Goal: Obtain resource: Download file/media

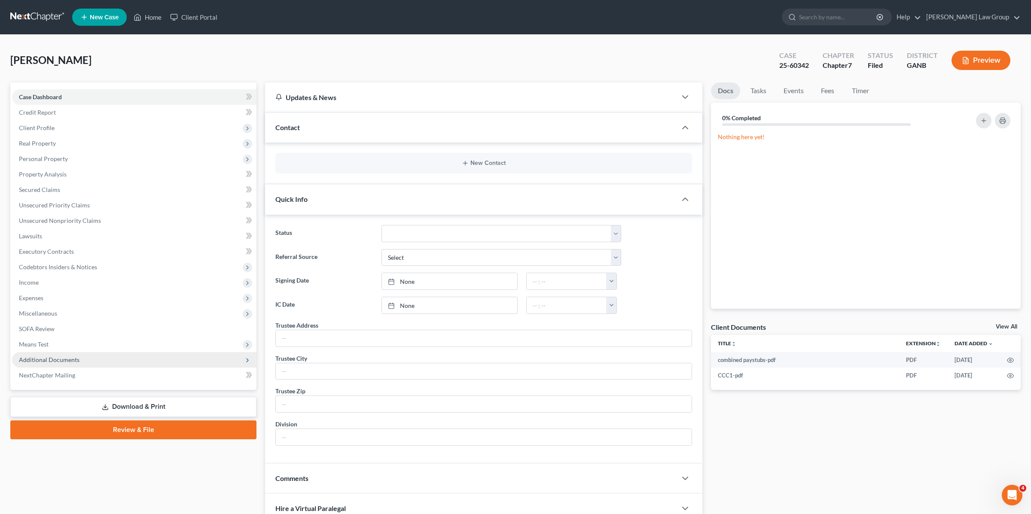
click at [65, 361] on span "Additional Documents" at bounding box center [49, 359] width 61 height 7
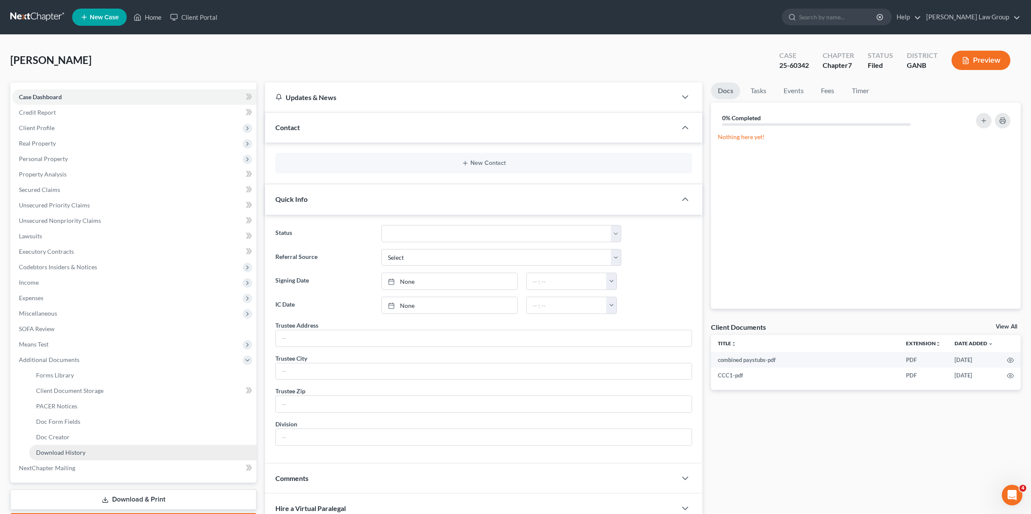
click at [71, 451] on span "Download History" at bounding box center [60, 452] width 49 height 7
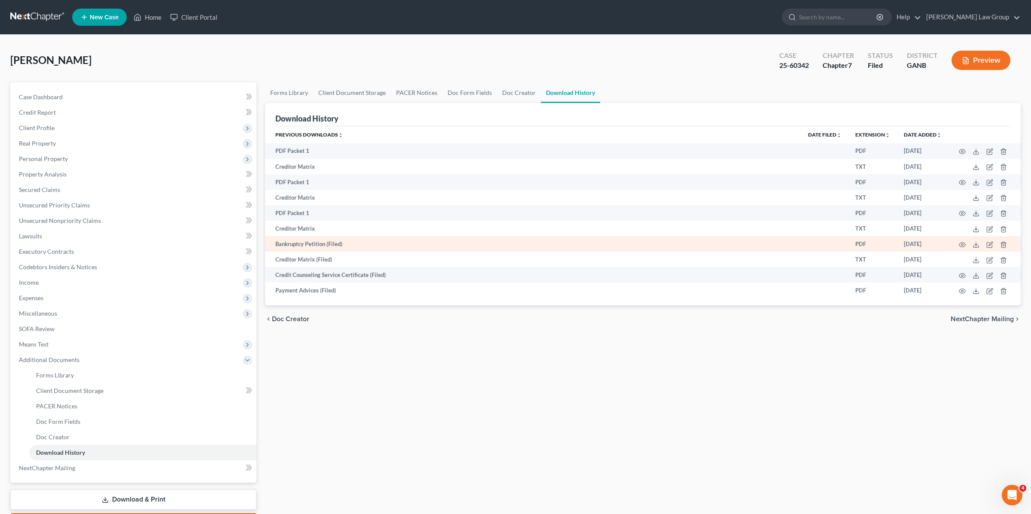
scroll to position [0, 0]
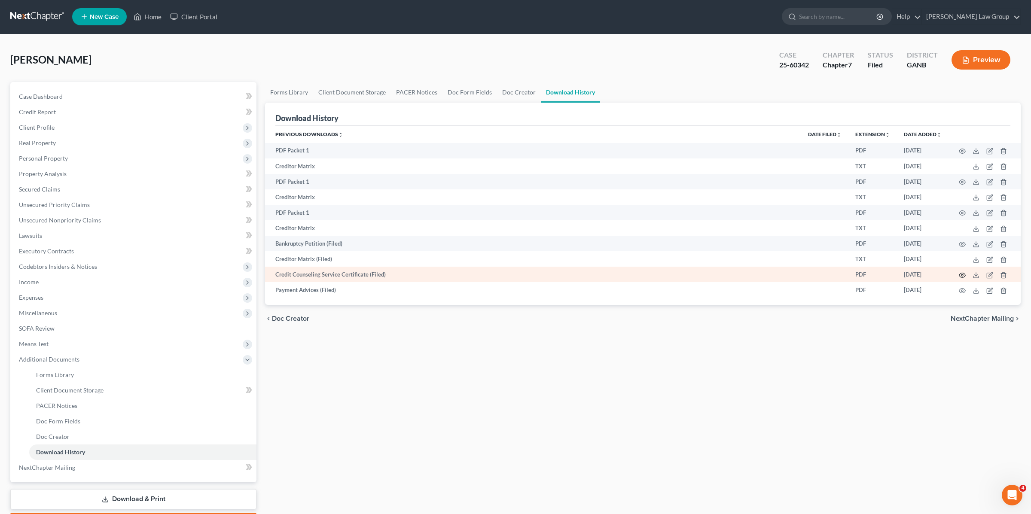
click at [963, 275] on circle "button" at bounding box center [963, 276] width 2 height 2
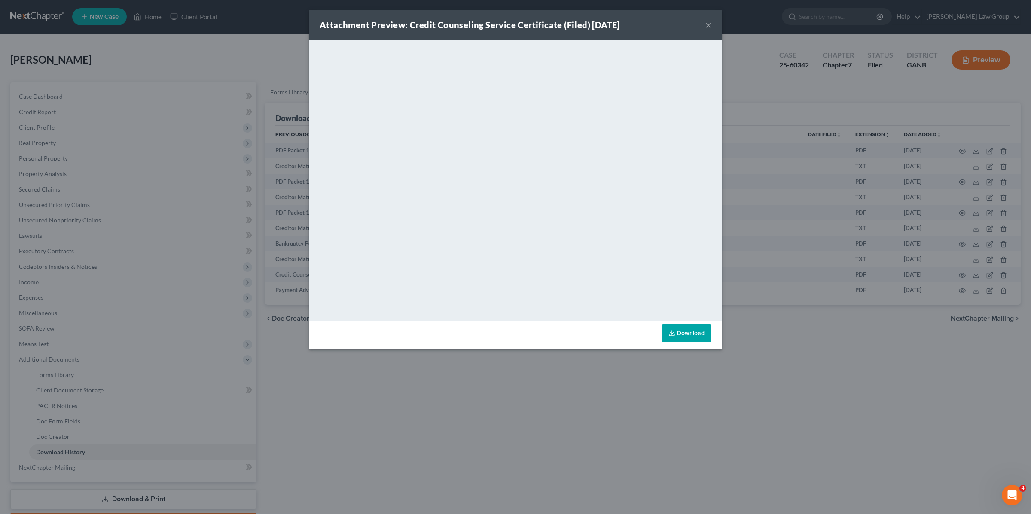
click at [713, 23] on div "Attachment Preview: Credit Counseling Service Certificate (Filed) 09/09/2025 ×" at bounding box center [515, 24] width 412 height 29
click at [710, 24] on button "×" at bounding box center [708, 25] width 6 height 10
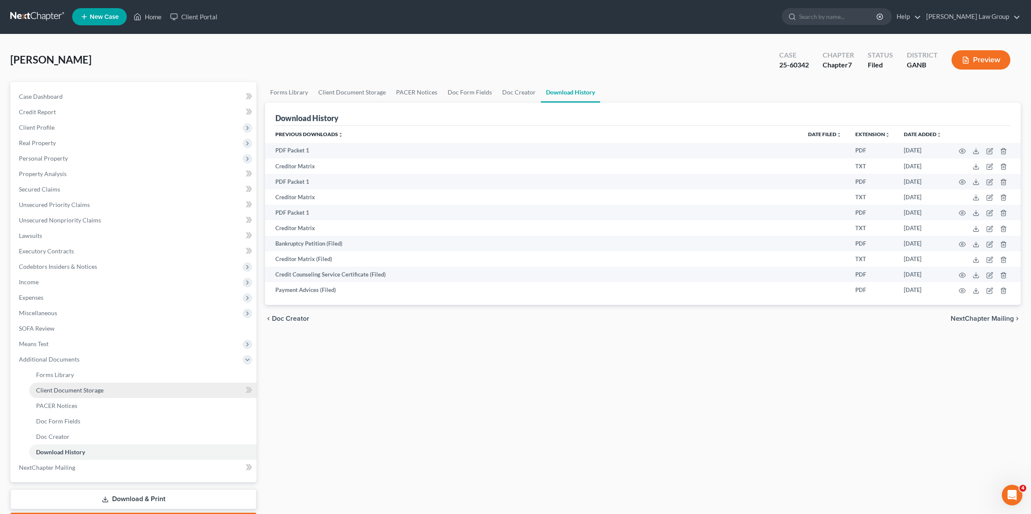
click at [80, 391] on span "Client Document Storage" at bounding box center [69, 390] width 67 height 7
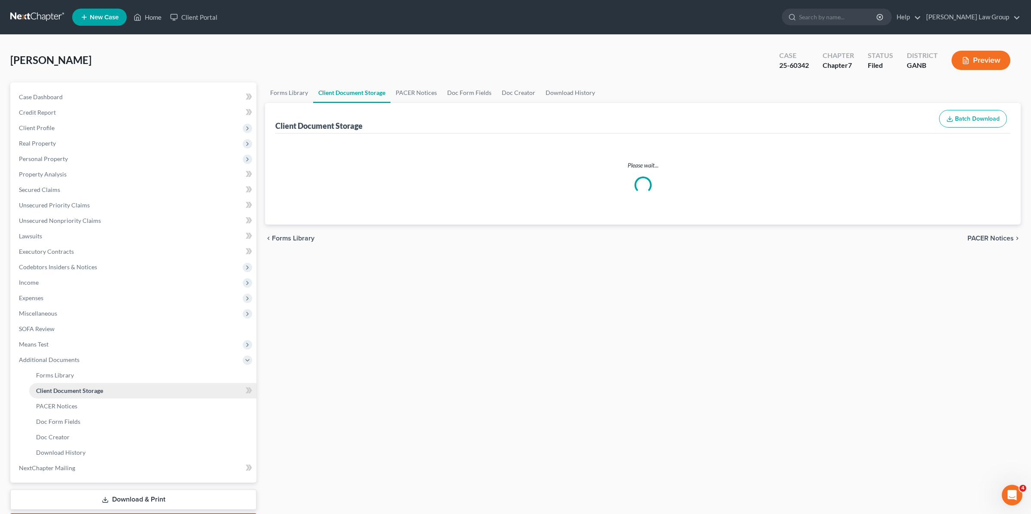
select select "5"
select select "35"
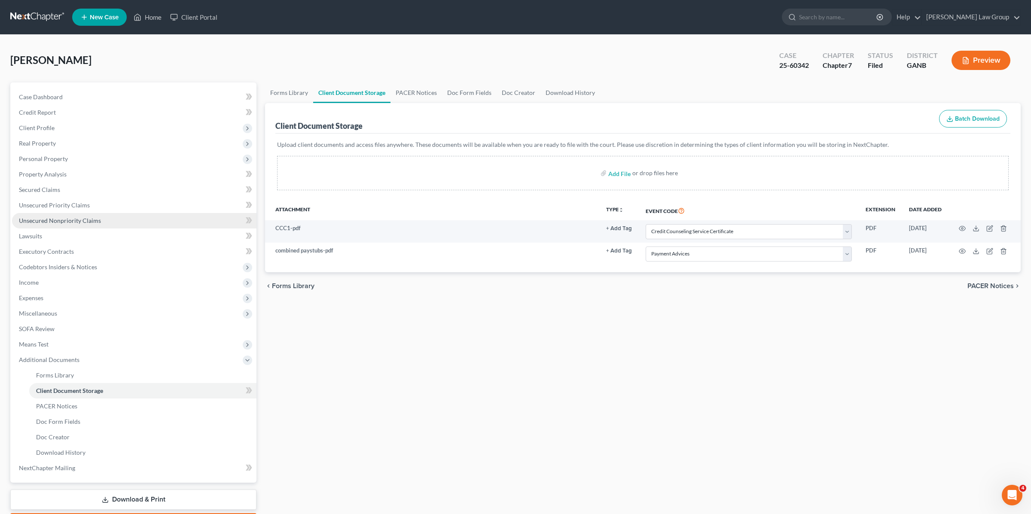
scroll to position [0, 0]
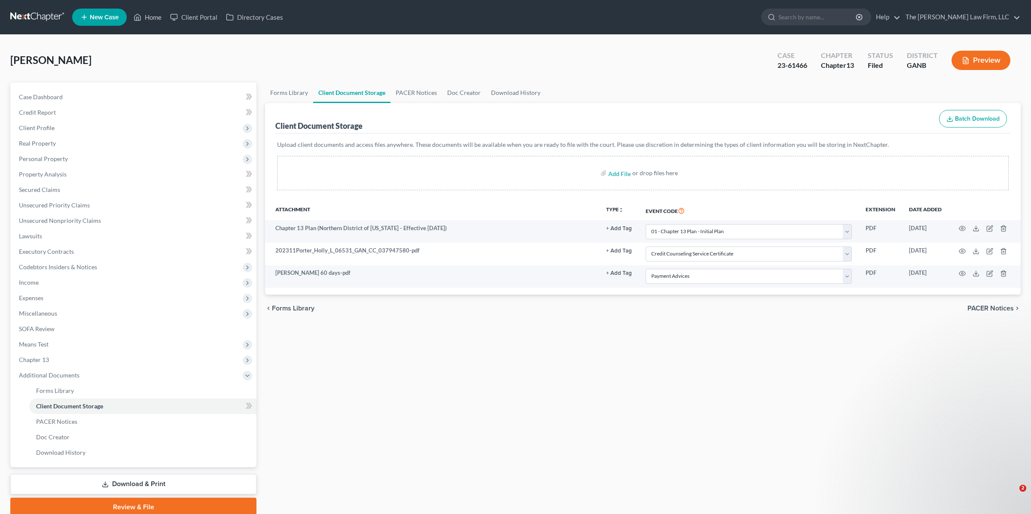
select select "0"
select select "5"
select select "35"
